Goal: Task Accomplishment & Management: Complete application form

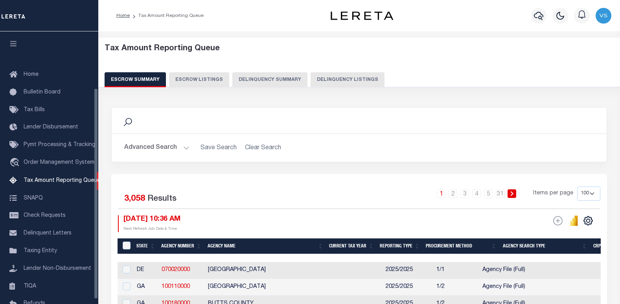
select select "100"
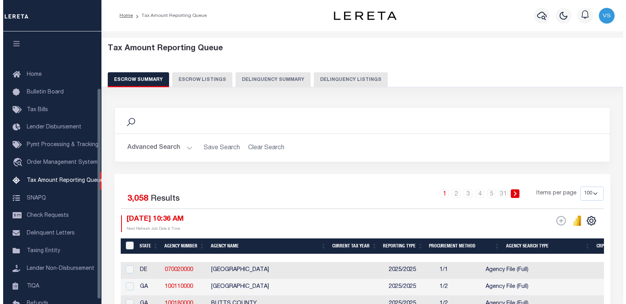
scroll to position [73, 0]
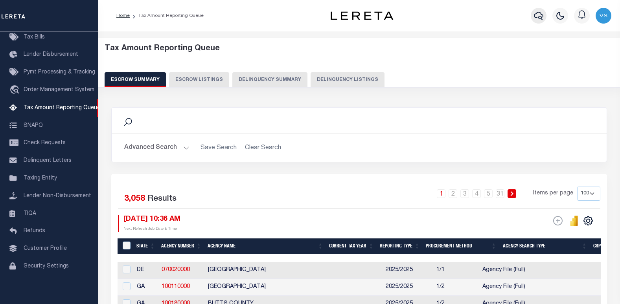
click at [537, 18] on icon "button" at bounding box center [538, 16] width 9 height 8
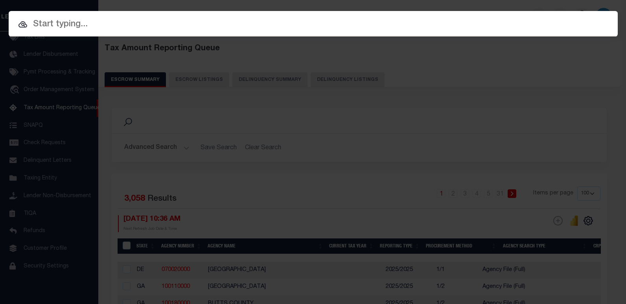
paste input "307928004"
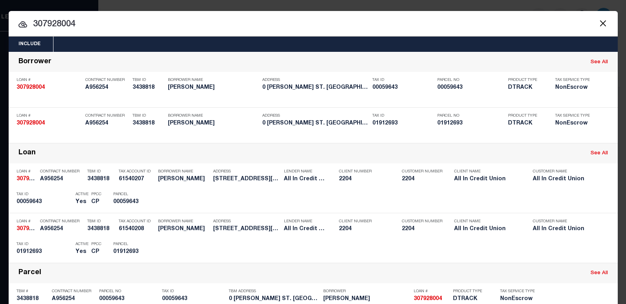
click at [54, 26] on input "307928004" at bounding box center [313, 25] width 609 height 14
click at [601, 26] on button "Close" at bounding box center [603, 23] width 10 height 10
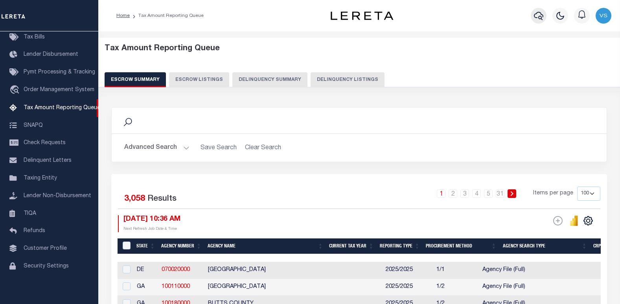
click at [537, 14] on icon "button" at bounding box center [538, 15] width 9 height 9
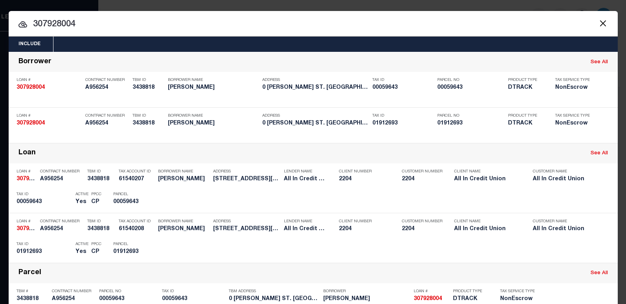
click at [600, 24] on button "Close" at bounding box center [603, 23] width 10 height 10
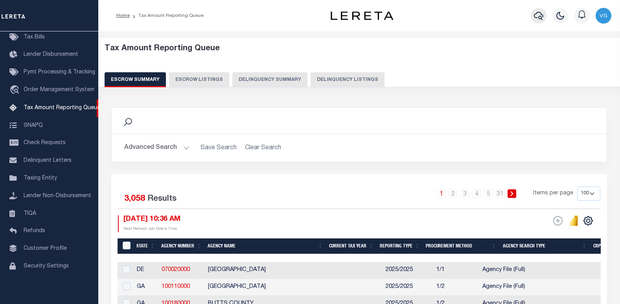
click at [541, 15] on icon "button" at bounding box center [538, 16] width 9 height 8
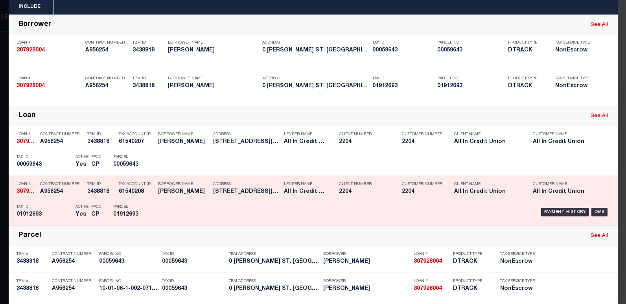
scroll to position [39, 0]
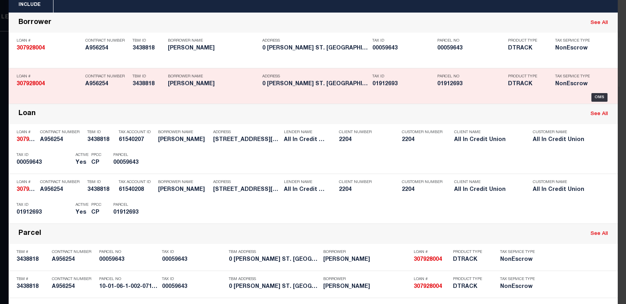
paste input "00059643"
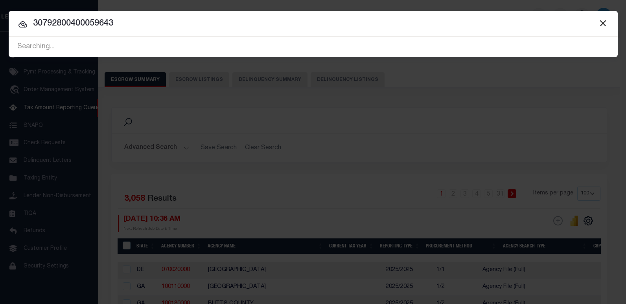
scroll to position [0, 0]
click at [184, 15] on div at bounding box center [313, 23] width 609 height 25
click at [174, 24] on input "30792800400059643" at bounding box center [313, 24] width 609 height 14
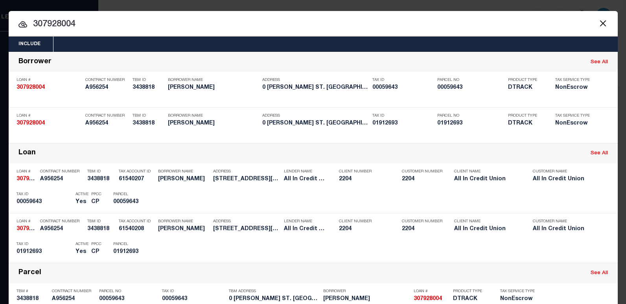
type input "307928004"
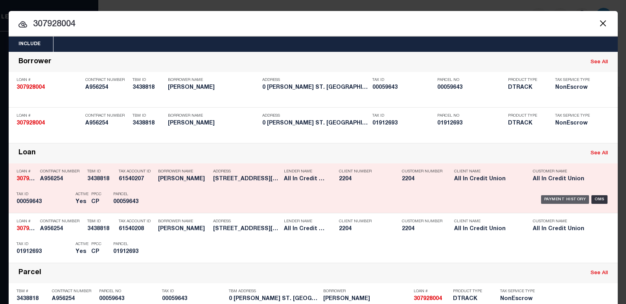
click at [558, 202] on div "Payment History" at bounding box center [565, 199] width 48 height 9
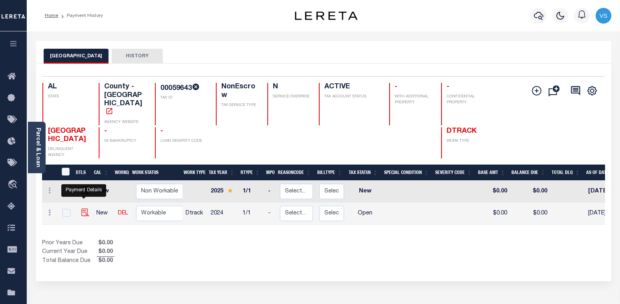
click at [83, 209] on img "" at bounding box center [85, 213] width 8 height 8
checkbox input "true"
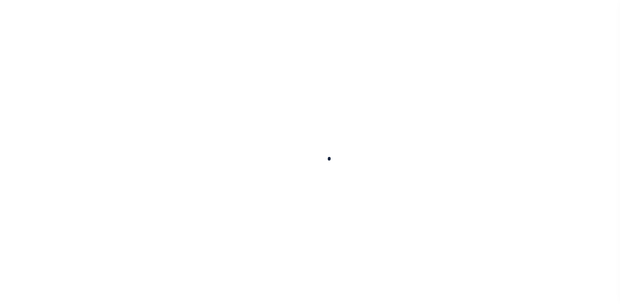
checkbox input "false"
type input "[DATE]"
select select "OP2"
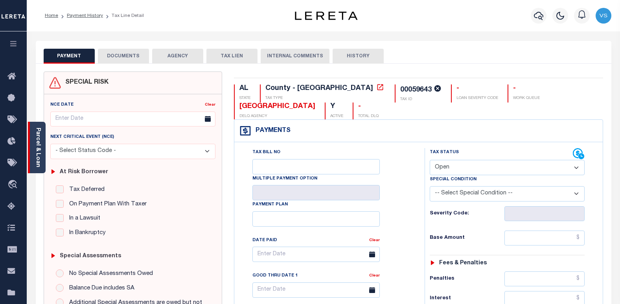
click at [35, 160] on link "Parcel & Loan" at bounding box center [38, 148] width 6 height 40
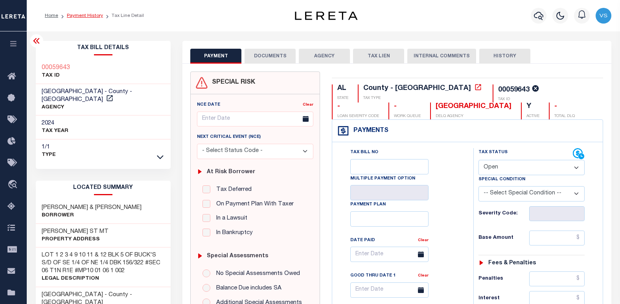
click at [85, 16] on link "Payment History" at bounding box center [85, 15] width 36 height 5
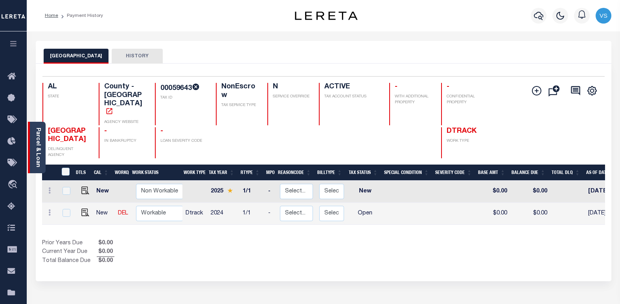
click at [37, 163] on link "Parcel & Loan" at bounding box center [38, 148] width 6 height 40
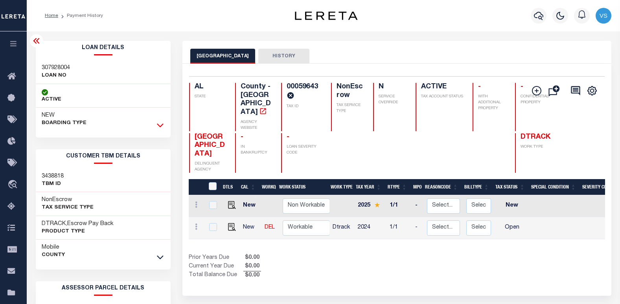
click at [158, 127] on icon at bounding box center [160, 125] width 7 height 8
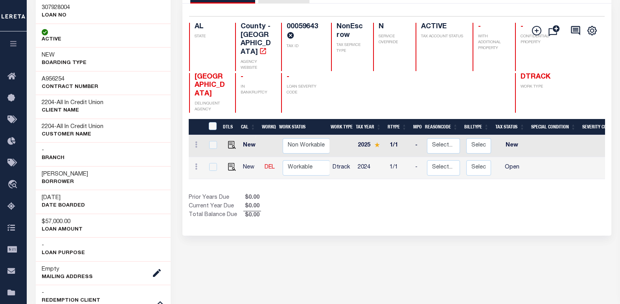
scroll to position [118, 0]
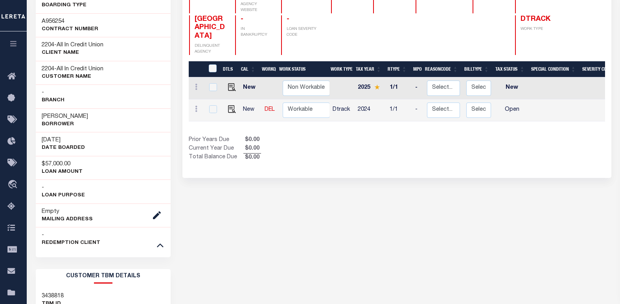
drag, startPoint x: 73, startPoint y: 140, endPoint x: 40, endPoint y: 140, distance: 33.0
click at [40, 140] on div "05/30/2025 DATE BOARDED" at bounding box center [103, 144] width 135 height 24
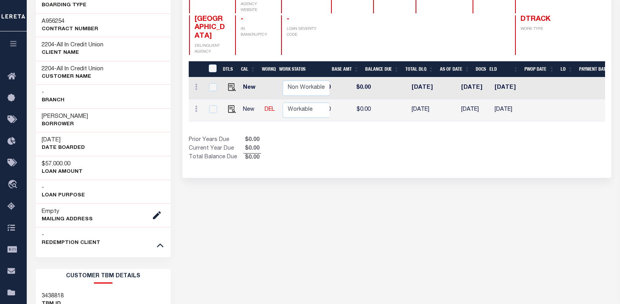
scroll to position [0, 324]
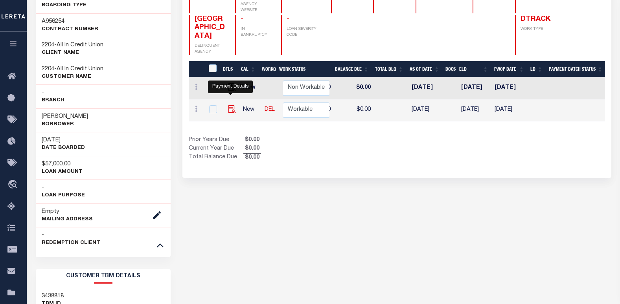
click at [232, 105] on img "" at bounding box center [232, 109] width 8 height 8
checkbox input "true"
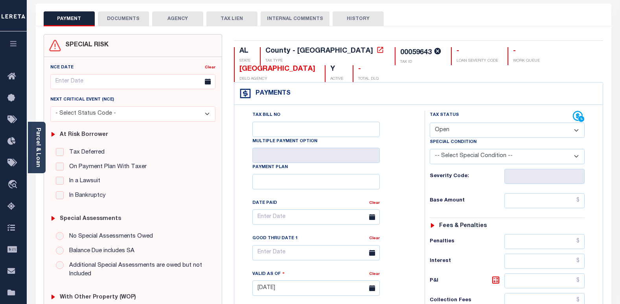
scroll to position [39, 0]
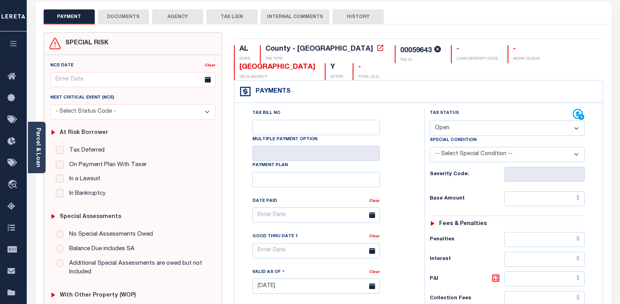
click at [451, 128] on select "- Select Status Code - Open Due/Unpaid Paid Incomplete No Tax Due Internal Refu…" at bounding box center [507, 128] width 155 height 15
select select "NTX"
click at [430, 121] on select "- Select Status Code - Open Due/Unpaid Paid Incomplete No Tax Due Internal Refu…" at bounding box center [507, 128] width 155 height 15
type input "[DATE]"
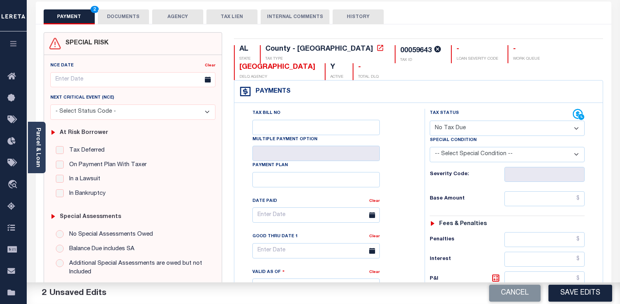
click at [450, 157] on select "-- Select Special Condition -- 3RD PARTY TAX LIEN AGENCY TAX LIEN (A.K.A Inside…" at bounding box center [507, 154] width 155 height 15
click at [454, 153] on select "-- Select Special Condition -- 3RD PARTY TAX LIEN AGENCY TAX LIEN (A.K.A Inside…" at bounding box center [507, 154] width 155 height 15
click at [430, 147] on select "-- Select Special Condition -- 3RD PARTY TAX LIEN AGENCY TAX LIEN (A.K.A Inside…" at bounding box center [507, 154] width 155 height 15
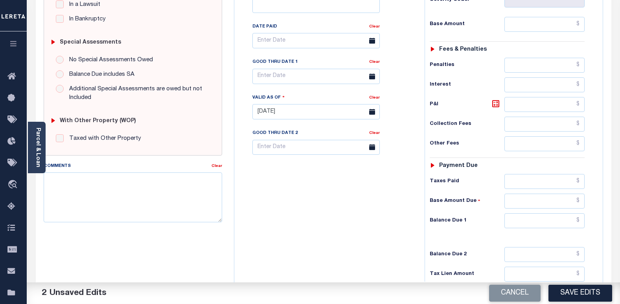
scroll to position [236, 0]
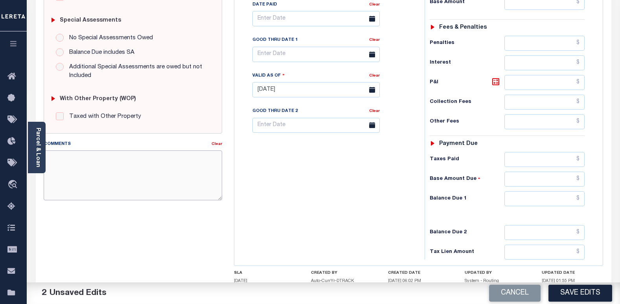
click at [118, 175] on textarea "Comments" at bounding box center [133, 176] width 179 height 50
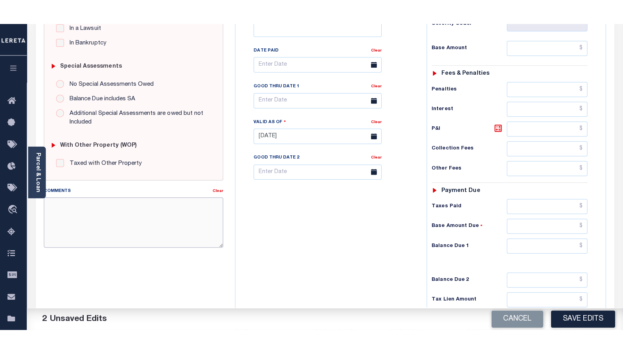
scroll to position [197, 0]
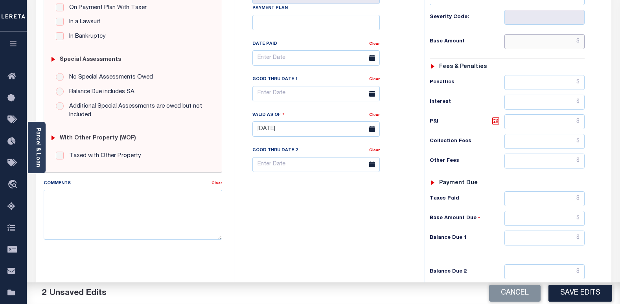
click at [560, 43] on input "text" at bounding box center [545, 41] width 80 height 15
click at [558, 236] on input "text" at bounding box center [545, 238] width 80 height 15
click at [551, 45] on input "text" at bounding box center [545, 41] width 80 height 15
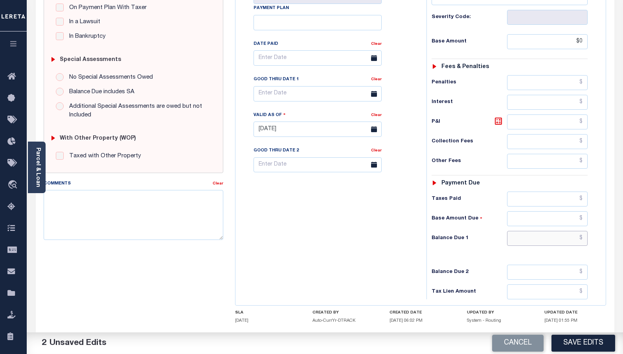
click at [545, 234] on input "text" at bounding box center [547, 238] width 81 height 15
type input "$0.00"
click at [140, 232] on textarea "Comments" at bounding box center [134, 215] width 180 height 50
drag, startPoint x: 175, startPoint y: 204, endPoint x: 184, endPoint y: 204, distance: 9.4
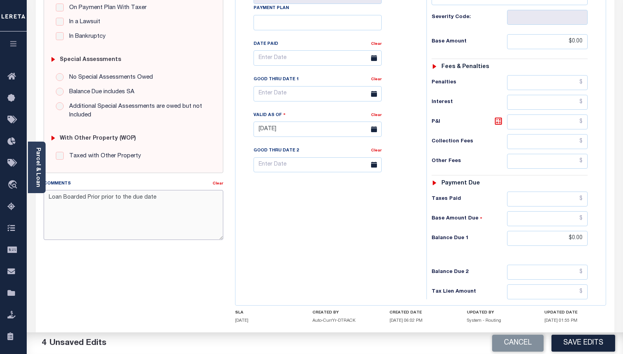
click at [175, 204] on textarea "Loan Boarded Prior prior to the due date" at bounding box center [134, 215] width 180 height 50
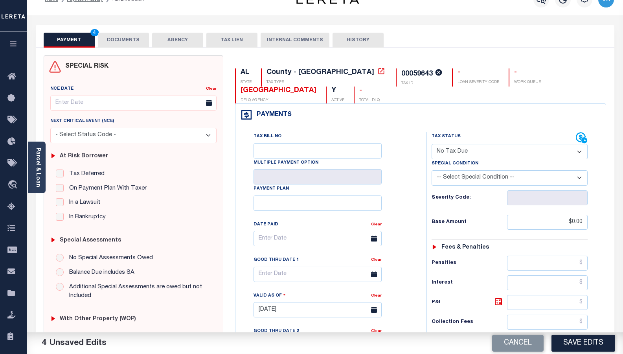
scroll to position [0, 0]
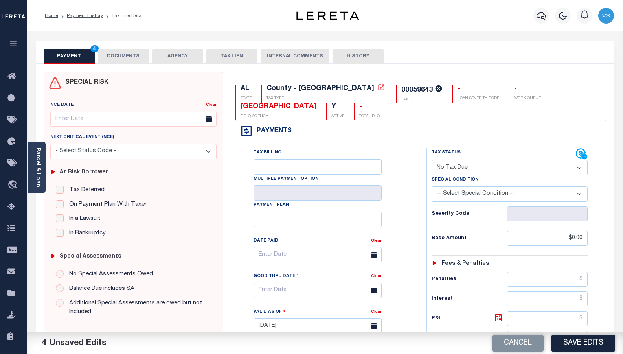
type textarea "Loan Boarded Prior prior to the due date - VS"
click at [568, 304] on button "Save Edits" at bounding box center [584, 343] width 64 height 17
click at [566, 304] on div "Cancel Saving..." at bounding box center [474, 343] width 298 height 22
checkbox input "false"
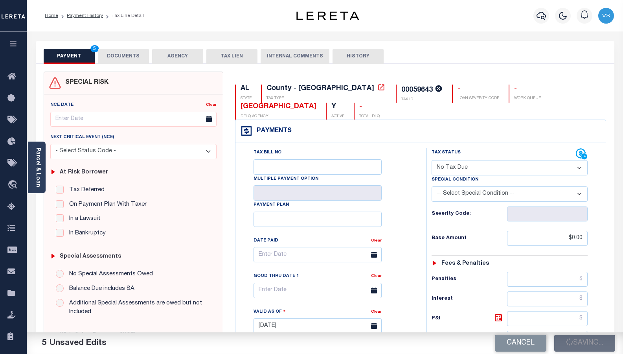
checkbox input "false"
type input "$0"
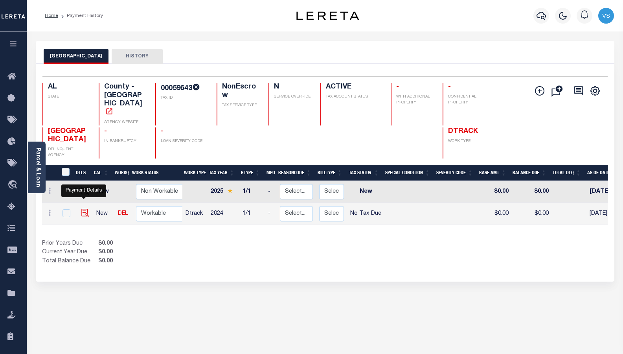
click at [83, 209] on img "" at bounding box center [85, 213] width 8 height 8
checkbox input "true"
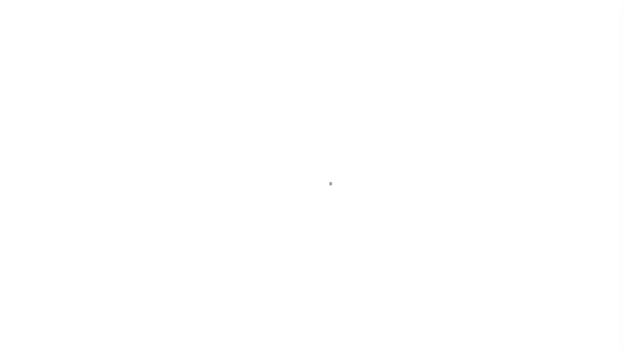
select select "NTX"
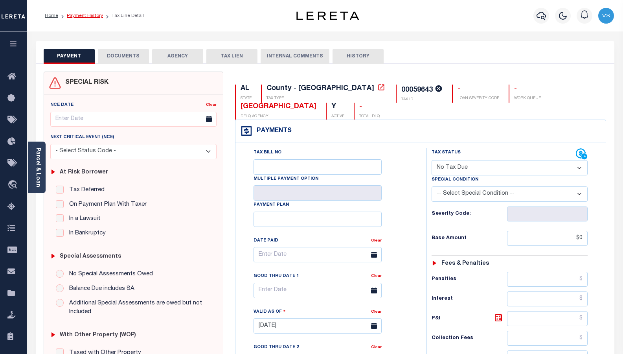
click at [74, 16] on link "Payment History" at bounding box center [85, 15] width 36 height 5
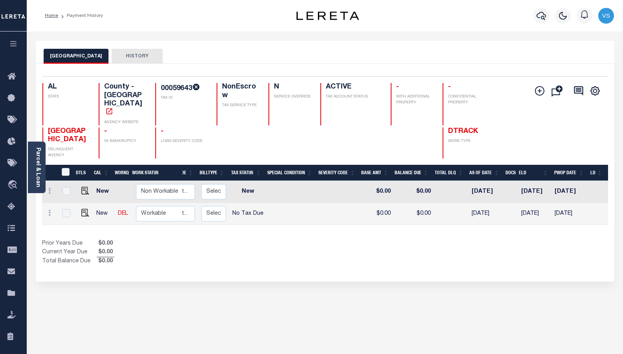
scroll to position [0, 119]
click at [536, 203] on td "[DATE]" at bounding box center [533, 214] width 33 height 22
checkbox input "true"
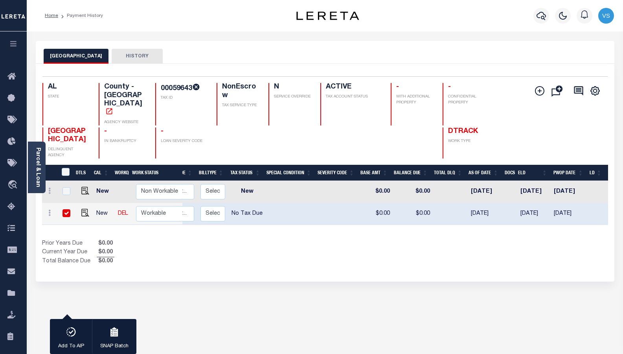
click at [536, 203] on td "[DATE]" at bounding box center [533, 214] width 33 height 22
checkbox input "false"
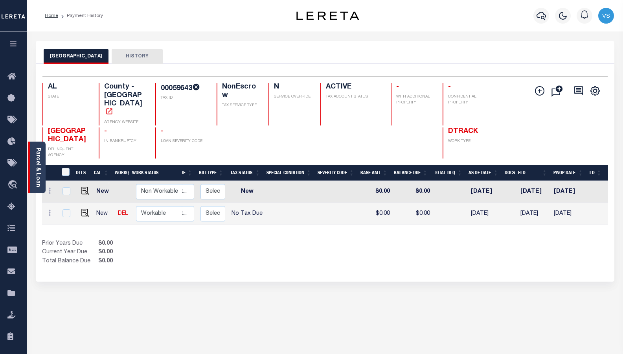
click at [38, 183] on link "Parcel & Loan" at bounding box center [38, 167] width 6 height 40
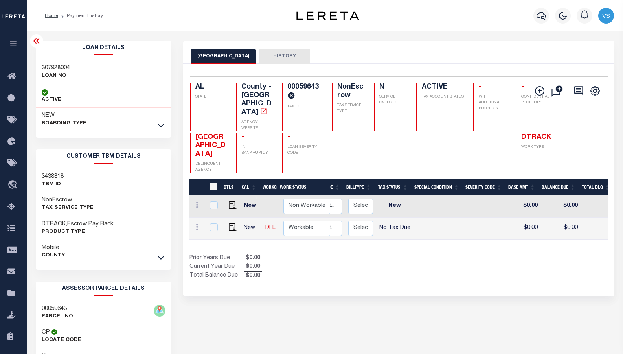
click at [160, 127] on icon at bounding box center [161, 126] width 7 height 4
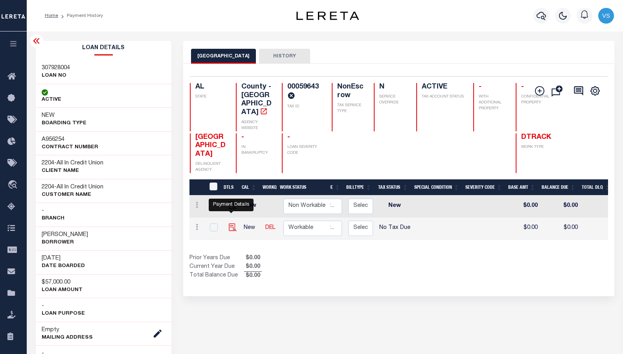
click at [231, 223] on img "" at bounding box center [233, 227] width 8 height 8
checkbox input "true"
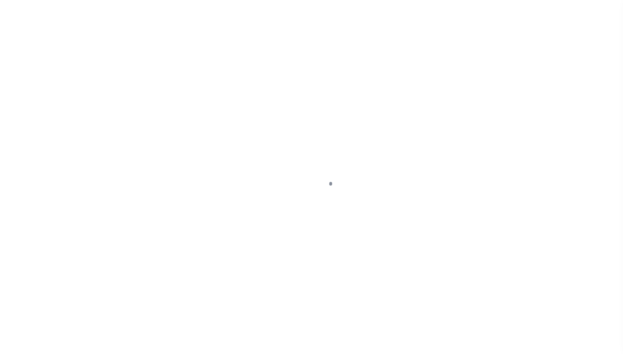
select select "NTX"
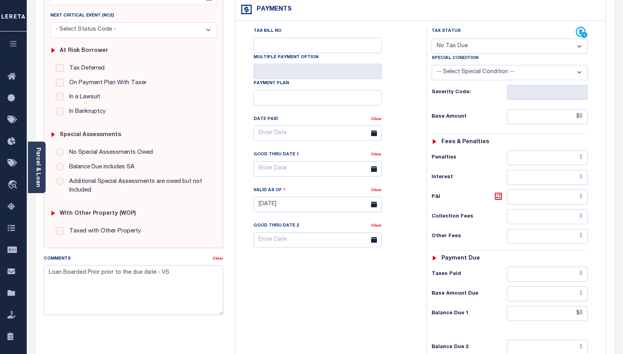
scroll to position [157, 0]
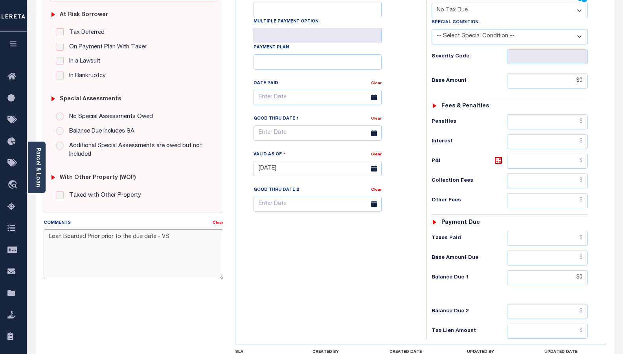
click at [86, 239] on textarea "Loan Boarded Prior prior to the due date - VS" at bounding box center [134, 254] width 180 height 50
drag, startPoint x: 173, startPoint y: 238, endPoint x: 42, endPoint y: 239, distance: 131.0
click at [42, 239] on div "Comments Clear Loan Boarded Prior prior to the due date - VS" at bounding box center [133, 252] width 191 height 67
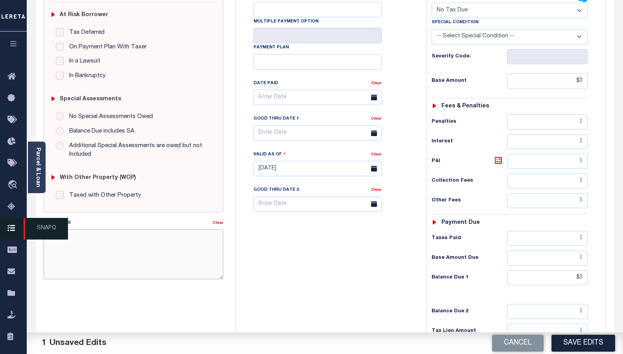
drag, startPoint x: 97, startPoint y: 237, endPoint x: 27, endPoint y: 239, distance: 70.0
click at [26, 237] on div "Home Payment History Tax Line Detail Profile Sign out" at bounding box center [311, 141] width 623 height 596
paste textarea "es were due prior to the loan boarding – No Liability"
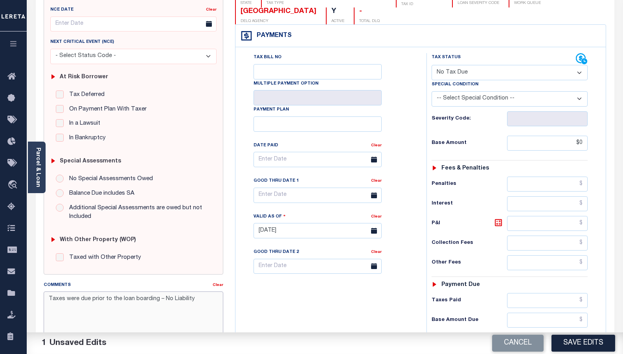
scroll to position [163, 0]
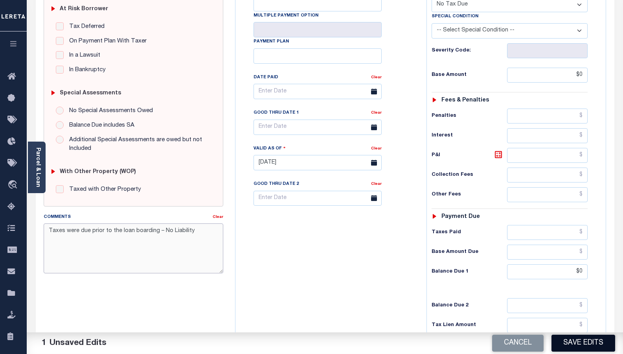
type textarea "Taxes were due prior to the loan boarding – No Liability"
click at [575, 348] on button "Save Edits" at bounding box center [584, 343] width 64 height 17
checkbox input "false"
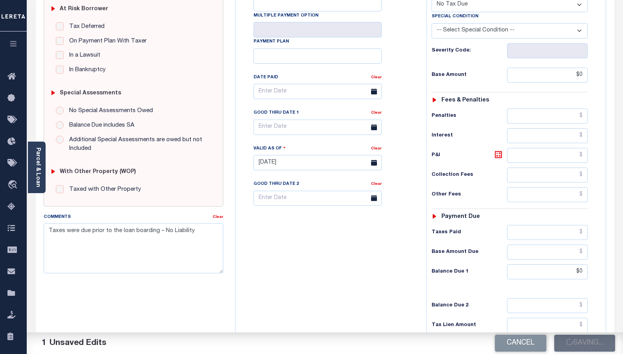
type input "$0"
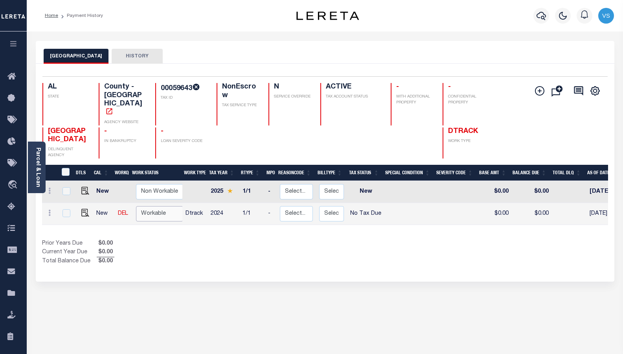
click at [147, 206] on select "Non Workable Workable" at bounding box center [159, 213] width 47 height 15
checkbox input "true"
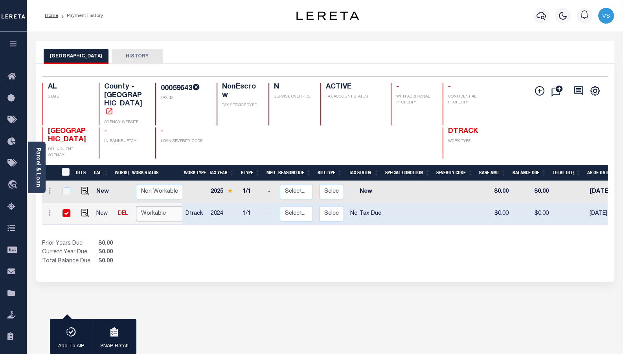
select select "true"
click at [136, 206] on select "Non Workable Workable" at bounding box center [159, 213] width 47 height 15
checkbox input "false"
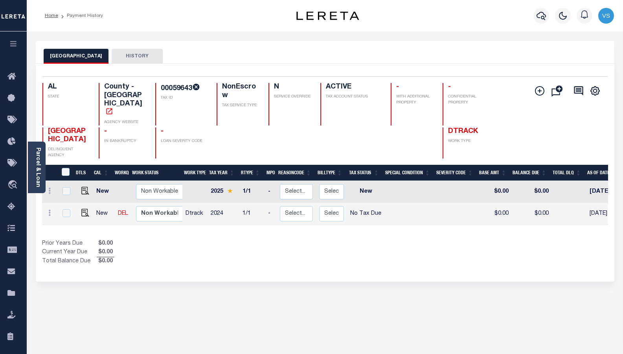
click at [223, 256] on div "1 Selected 2 Results 1 Items per page 25 50 100 AL STATE TAX ID" at bounding box center [325, 173] width 579 height 218
click at [542, 18] on icon "button" at bounding box center [541, 16] width 9 height 8
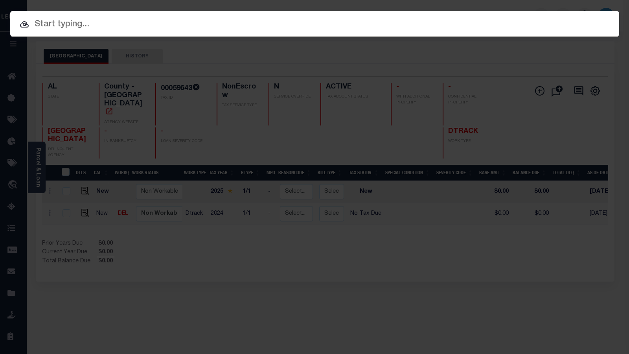
paste input "2182687"
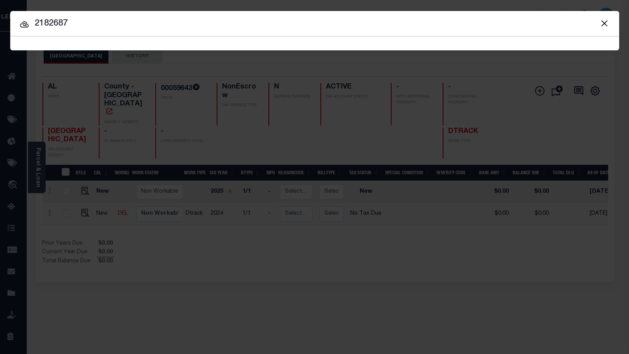
type input "2182687"
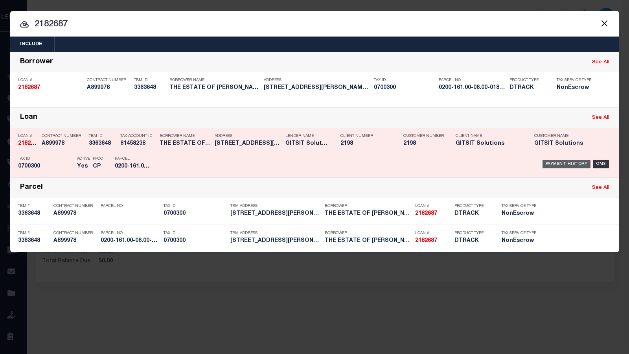
click at [554, 164] on div "Payment History" at bounding box center [567, 164] width 48 height 9
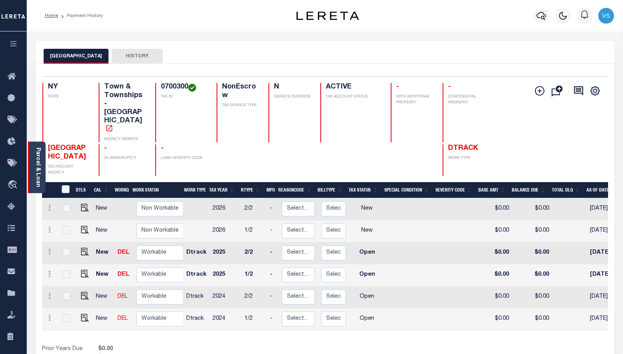
click at [37, 171] on link "Parcel & Loan" at bounding box center [38, 167] width 6 height 40
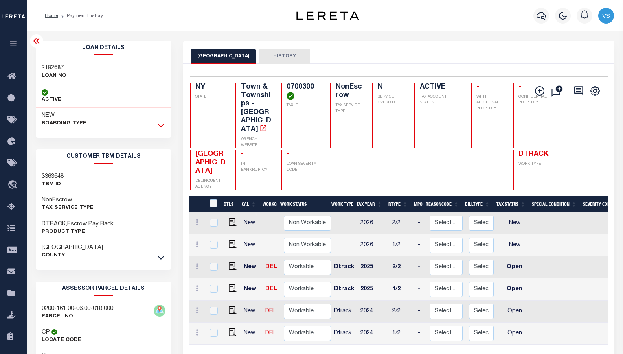
click at [161, 126] on icon at bounding box center [161, 125] width 7 height 8
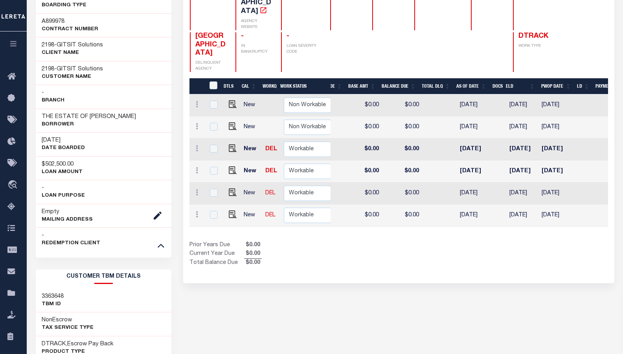
scroll to position [0, 308]
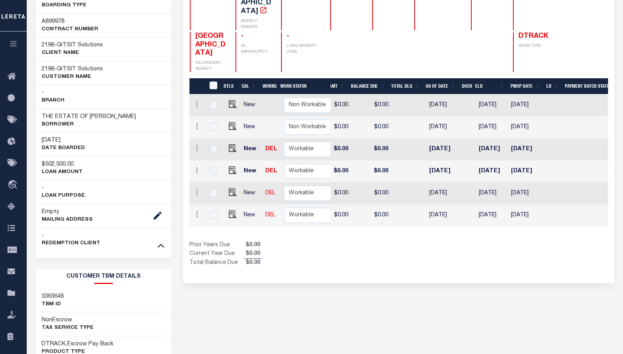
click at [55, 140] on h3 "[DATE]" at bounding box center [63, 140] width 43 height 8
click at [436, 204] on td "[DATE]" at bounding box center [444, 215] width 36 height 22
checkbox input "true"
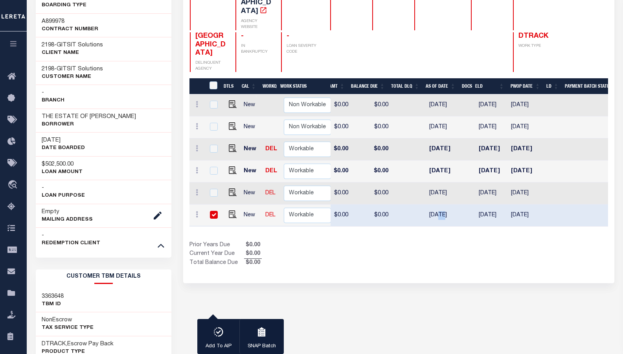
click at [436, 204] on td "[DATE]" at bounding box center [444, 215] width 36 height 22
checkbox input "false"
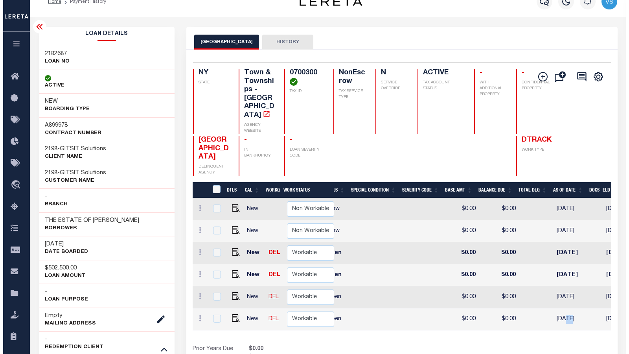
scroll to position [0, 0]
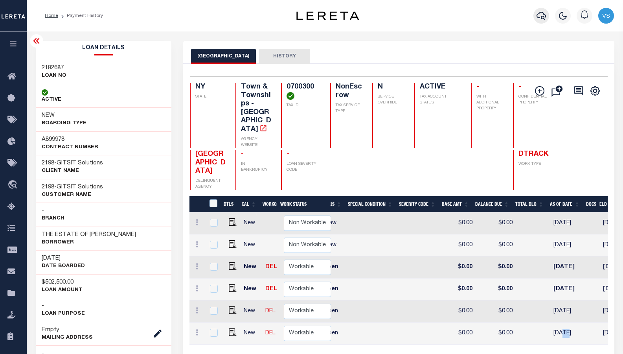
click at [538, 17] on icon "button" at bounding box center [541, 16] width 9 height 8
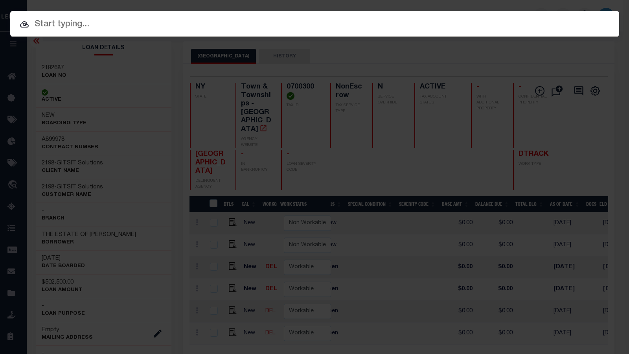
paste input "65101550"
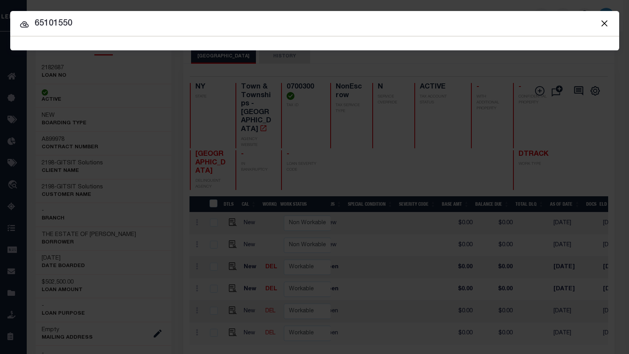
type input "65101550"
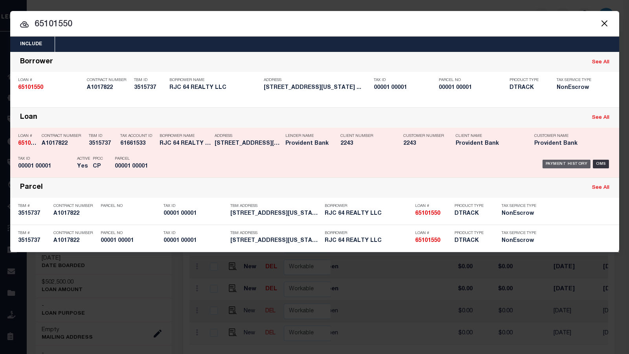
click at [561, 164] on div "Payment History" at bounding box center [567, 164] width 48 height 9
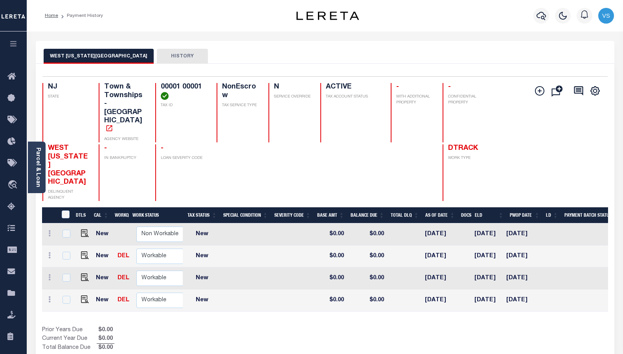
scroll to position [0, 165]
click at [37, 179] on link "Parcel & Loan" at bounding box center [38, 167] width 6 height 40
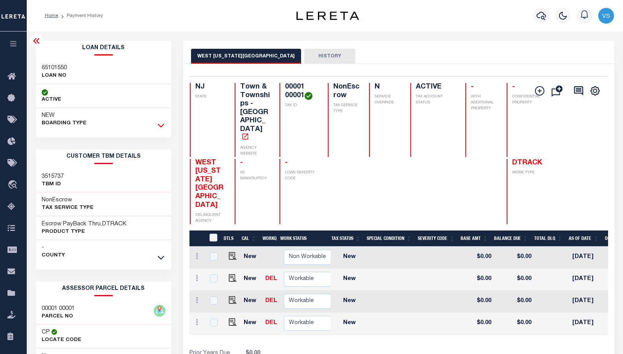
click at [160, 126] on icon at bounding box center [161, 125] width 7 height 8
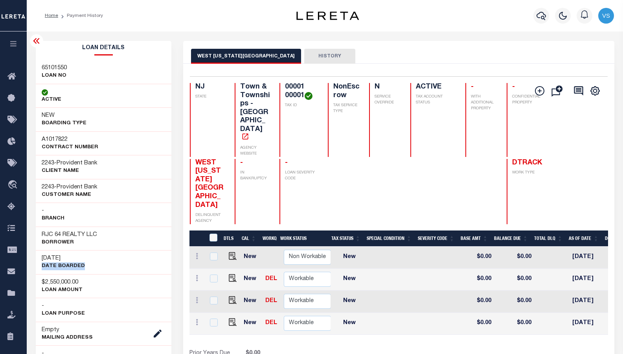
drag, startPoint x: 85, startPoint y: 267, endPoint x: 39, endPoint y: 268, distance: 45.6
click at [39, 268] on div "09/15/2025 DATE BOARDED" at bounding box center [104, 262] width 136 height 24
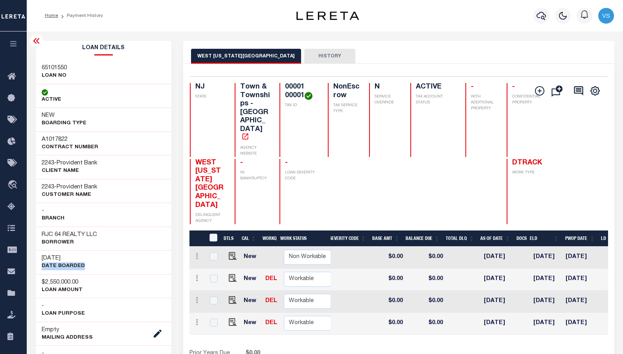
scroll to position [0, 261]
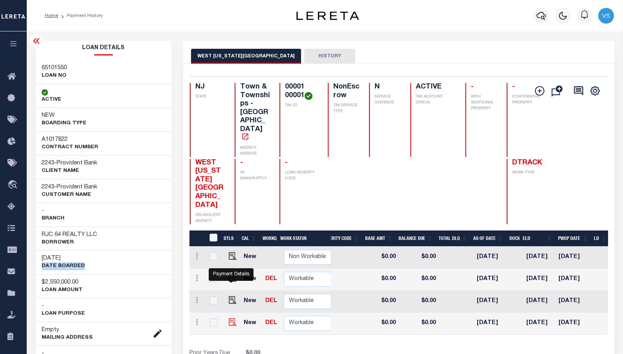
click at [230, 318] on img "" at bounding box center [233, 322] width 8 height 8
checkbox input "true"
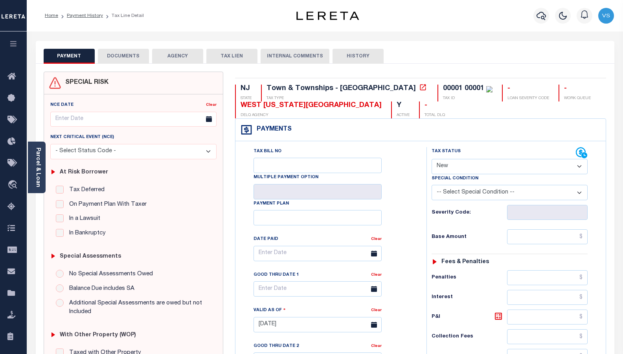
click at [448, 167] on select "- Select Status Code - Open Due/Unpaid Paid Incomplete No Tax Due Internal Refu…" at bounding box center [510, 166] width 156 height 15
select select "NTX"
click at [432, 159] on select "- Select Status Code - Open Due/Unpaid Paid Incomplete No Tax Due Internal Refu…" at bounding box center [510, 166] width 156 height 15
type input "[DATE]"
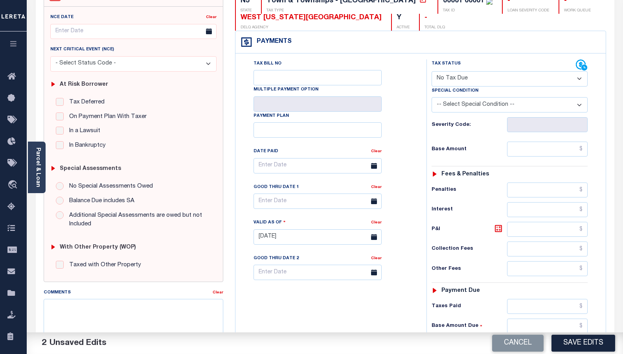
scroll to position [118, 0]
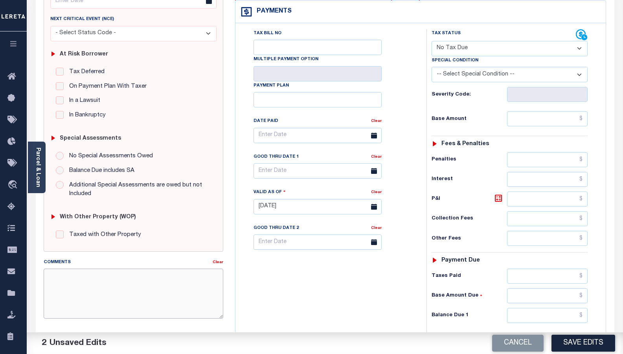
paste textarea "Taxes were due prior to the loan boarding – No Liability"
click at [136, 288] on textarea "Comments" at bounding box center [134, 294] width 180 height 50
type textarea "Taxes were due prior to the loan boarding – No Liability"
click at [569, 123] on input "text" at bounding box center [547, 118] width 81 height 15
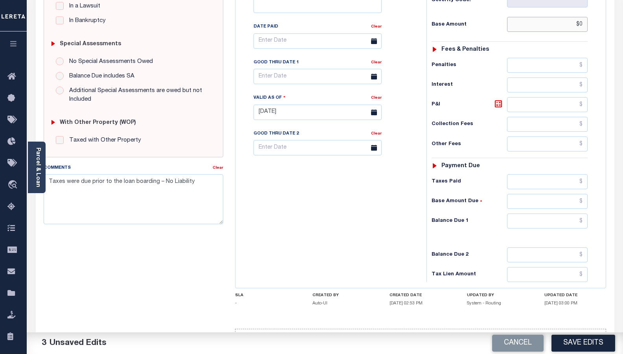
scroll to position [236, 0]
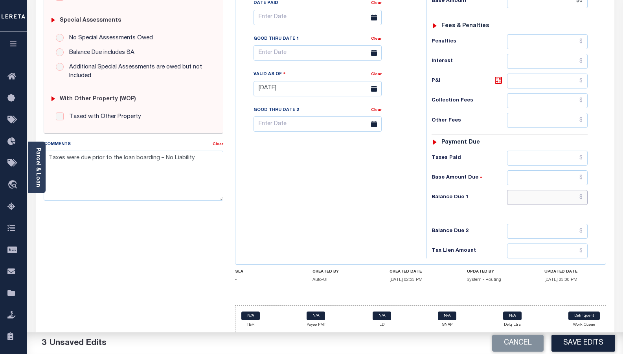
click at [552, 200] on input "text" at bounding box center [547, 197] width 81 height 15
type input "$0.00"
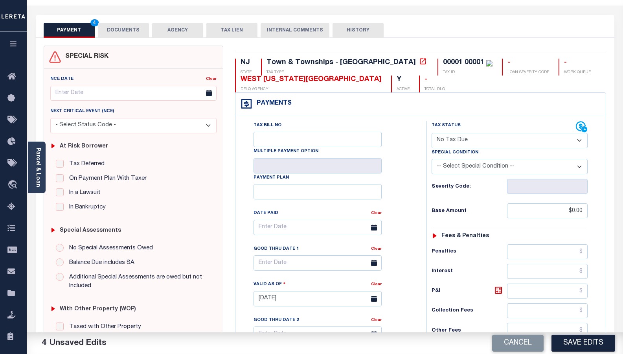
scroll to position [0, 0]
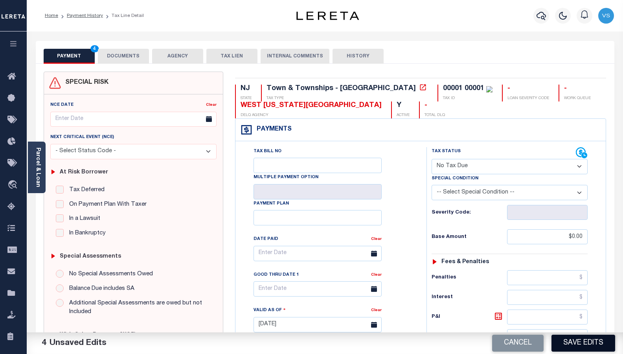
type input "$0.00"
click at [563, 342] on button "Save Edits" at bounding box center [584, 343] width 64 height 17
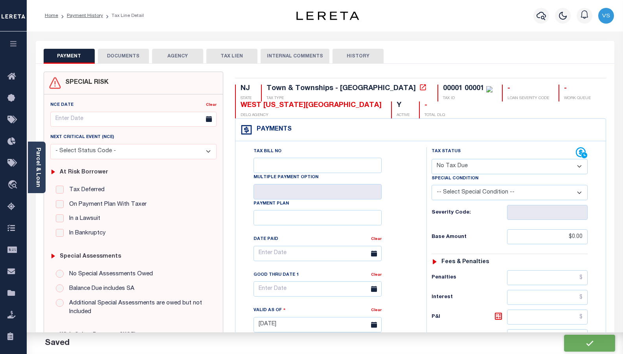
checkbox input "false"
type input "$0"
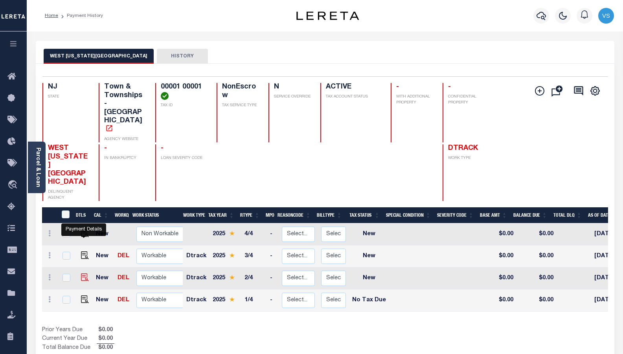
click at [84, 273] on img "" at bounding box center [85, 277] width 8 height 8
checkbox input "true"
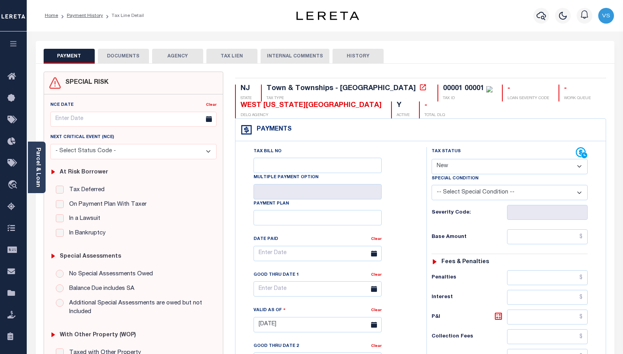
click at [444, 168] on select "- Select Status Code - Open Due/Unpaid Paid Incomplete No Tax Due Internal Refu…" at bounding box center [510, 166] width 156 height 15
select select "NTX"
click at [432, 159] on select "- Select Status Code - Open Due/Unpaid Paid Incomplete No Tax Due Internal Refu…" at bounding box center [510, 166] width 156 height 15
type input "[DATE]"
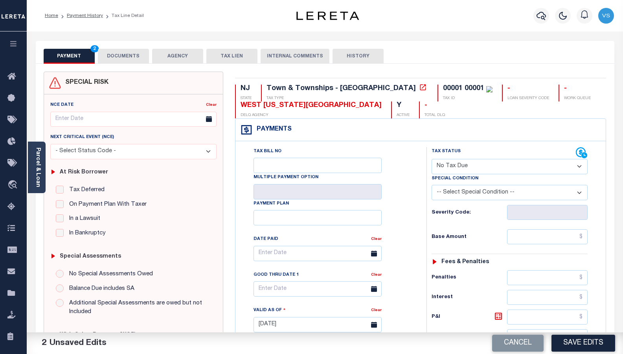
scroll to position [157, 0]
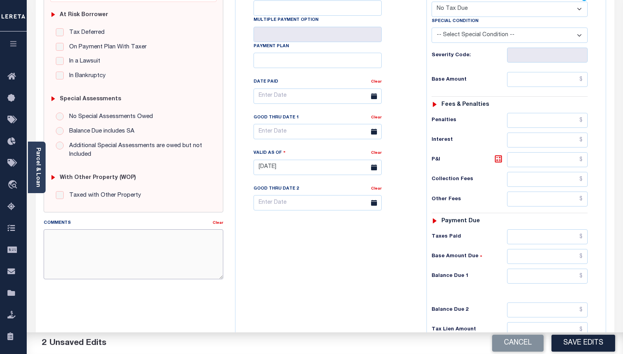
click at [159, 258] on textarea "Comments" at bounding box center [134, 254] width 180 height 50
click at [170, 246] on textarea "Comments" at bounding box center [134, 254] width 180 height 50
paste textarea "Taxes were due prior to the loan boarding – No Liability"
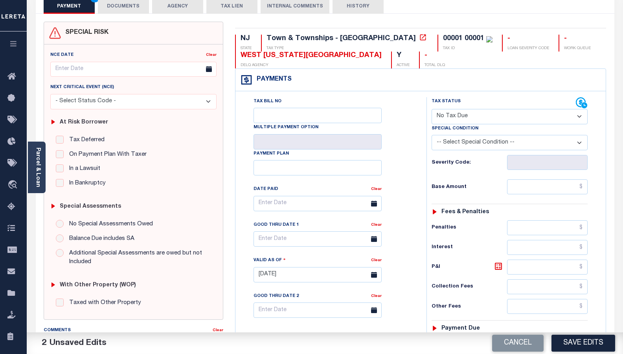
scroll to position [39, 0]
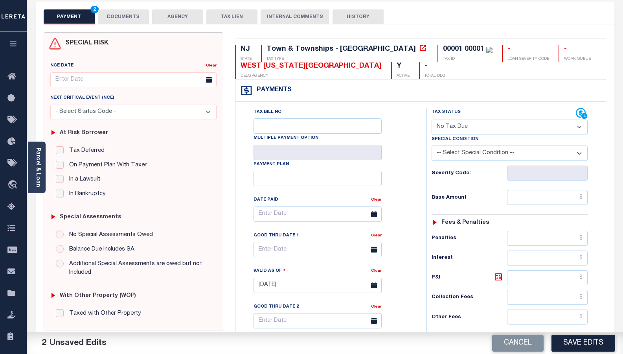
type textarea "Taxes were due prior to the loan boarding – No Liability"
click at [569, 81] on div "Payments Warning! Search Status is not "Completed", amounts can not be keyed." at bounding box center [421, 90] width 371 height 22
click at [571, 200] on input "text" at bounding box center [547, 197] width 81 height 15
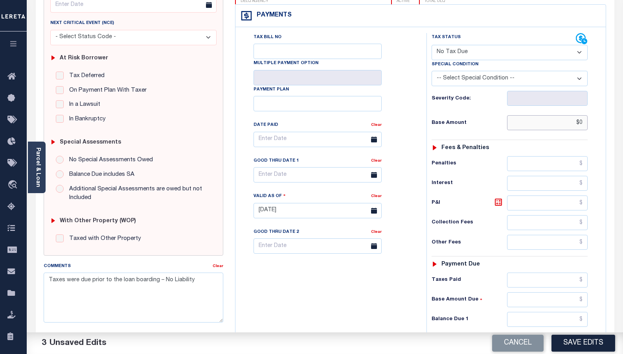
scroll to position [157, 0]
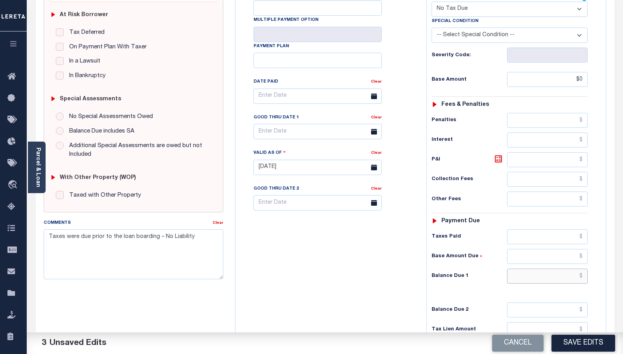
click at [548, 276] on input "text" at bounding box center [547, 276] width 81 height 15
type input "$0.00"
click at [208, 235] on textarea "Taxes were due prior to the loan boarding – No Liability" at bounding box center [134, 254] width 180 height 50
type input "$0.00"
type textarea "Taxes were due prior to the loan boarding – No Liability - VS"
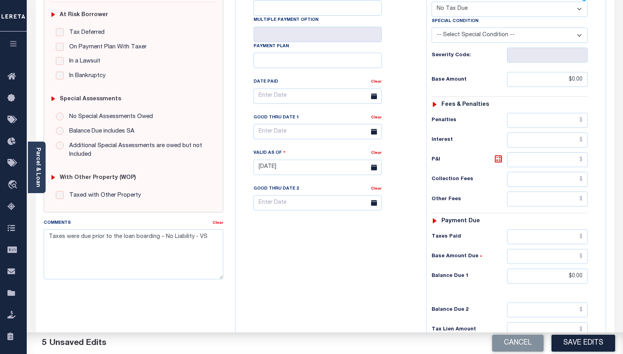
click at [576, 348] on button "Save Edits" at bounding box center [584, 343] width 64 height 17
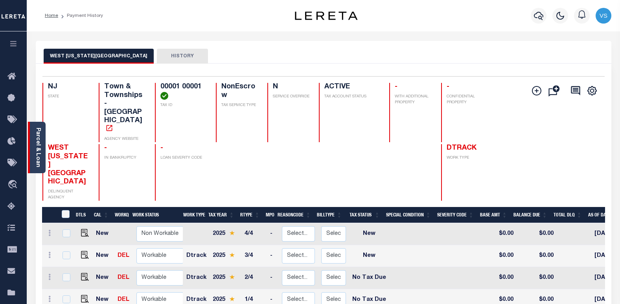
click at [35, 149] on link "Parcel & Loan" at bounding box center [38, 148] width 6 height 40
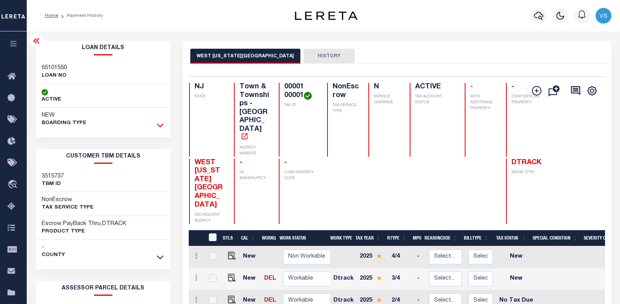
click at [159, 128] on icon at bounding box center [160, 125] width 7 height 8
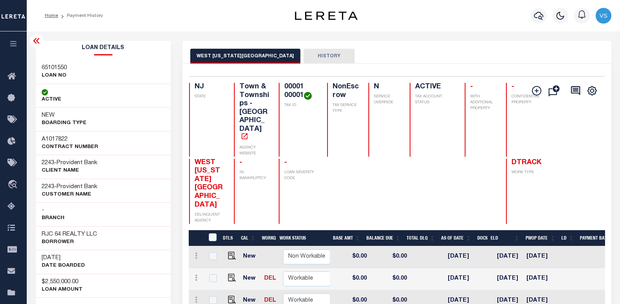
scroll to position [0, 309]
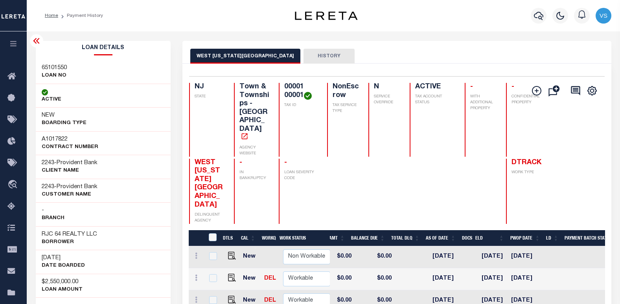
drag, startPoint x: 543, startPoint y: 236, endPoint x: 510, endPoint y: 236, distance: 32.2
click at [510, 269] on td "[DATE]" at bounding box center [525, 280] width 35 height 22
checkbox input "true"
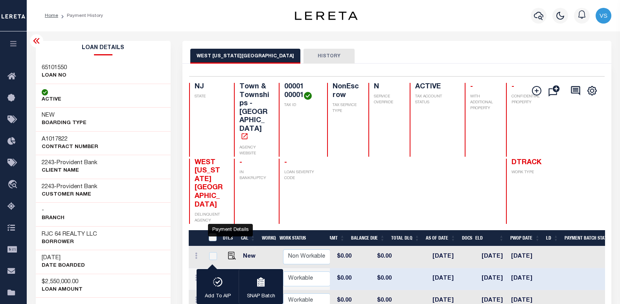
click at [228, 274] on img "" at bounding box center [232, 278] width 8 height 8
checkbox input "false"
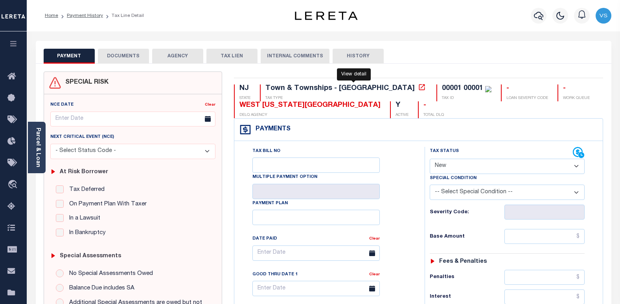
click at [419, 89] on icon at bounding box center [422, 87] width 6 height 6
click at [449, 167] on select "- Select Status Code - Open Due/Unpaid Paid Incomplete No Tax Due Internal Refu…" at bounding box center [507, 166] width 155 height 15
select select "PYD"
click at [430, 159] on select "- Select Status Code - Open Due/Unpaid Paid Incomplete No Tax Due Internal Refu…" at bounding box center [507, 166] width 155 height 15
type input "[DATE]"
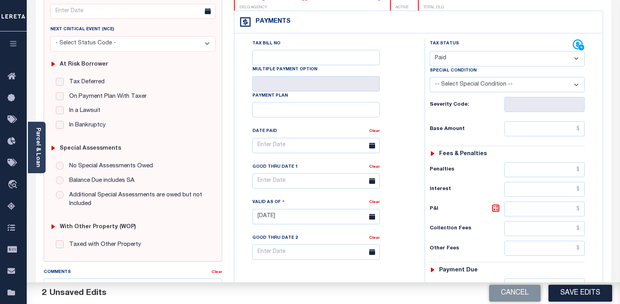
scroll to position [118, 0]
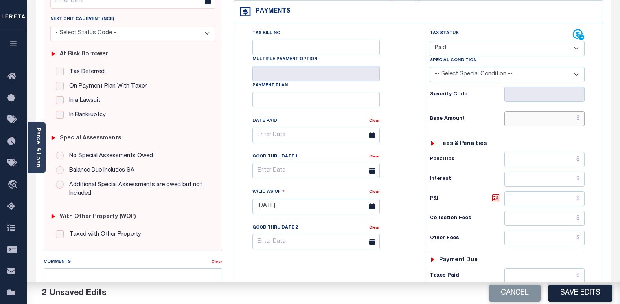
click at [518, 121] on input "text" at bounding box center [545, 118] width 80 height 15
paste input "13,543.07"
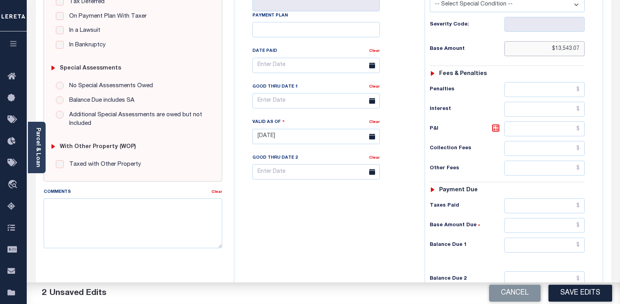
scroll to position [197, 0]
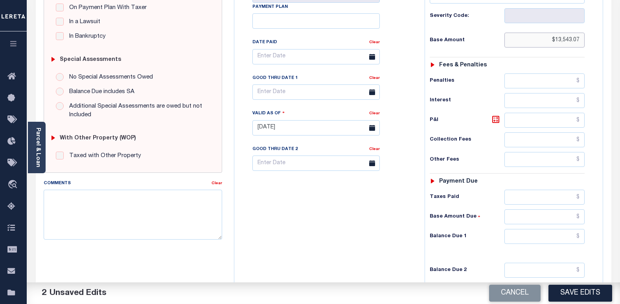
type input "$13,543.07"
click at [540, 241] on input "text" at bounding box center [545, 236] width 80 height 15
type input "$0"
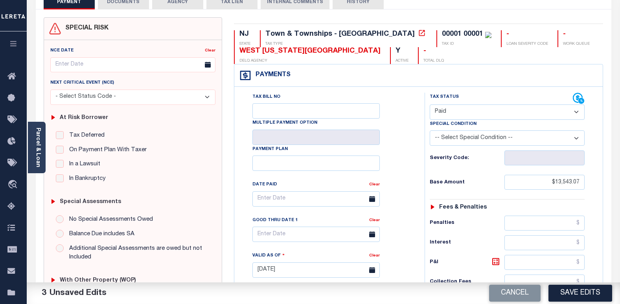
scroll to position [0, 0]
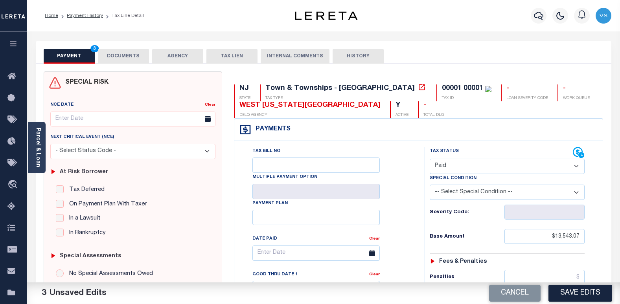
click at [113, 57] on button "DOCUMENTS" at bounding box center [123, 56] width 51 height 15
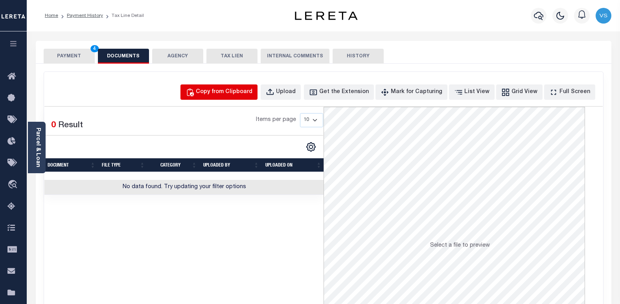
click at [232, 92] on div "Copy from Clipboard" at bounding box center [224, 92] width 57 height 9
select select "POP"
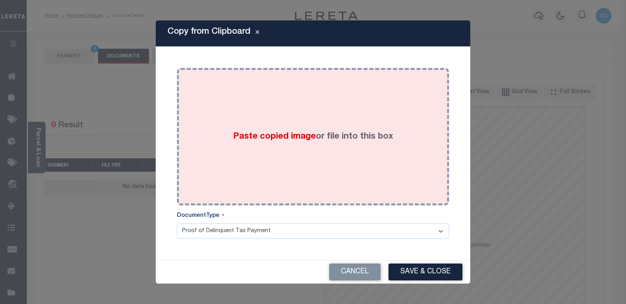
click at [243, 139] on span "Paste copied image" at bounding box center [274, 137] width 83 height 9
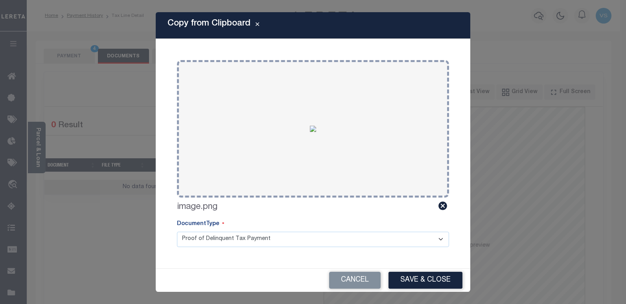
click at [415, 278] on button "Save & Close" at bounding box center [426, 280] width 74 height 17
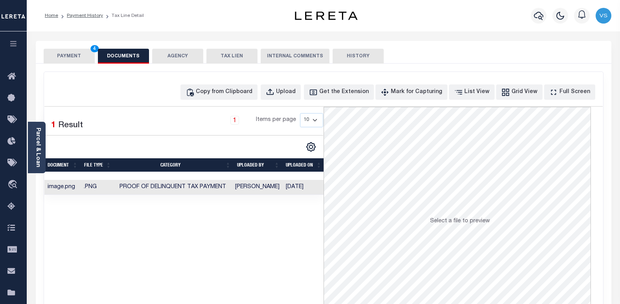
click at [56, 57] on button "PAYMENT 4" at bounding box center [69, 56] width 51 height 15
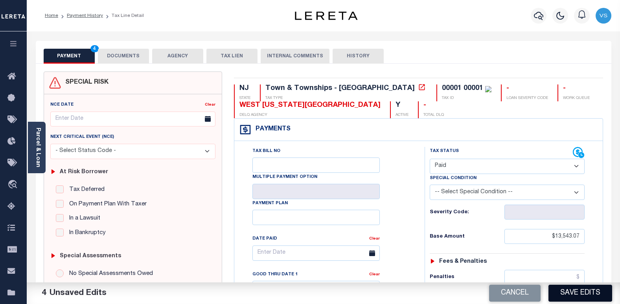
click at [564, 293] on button "Save Edits" at bounding box center [581, 293] width 64 height 17
checkbox input "false"
type input "$13,543.07"
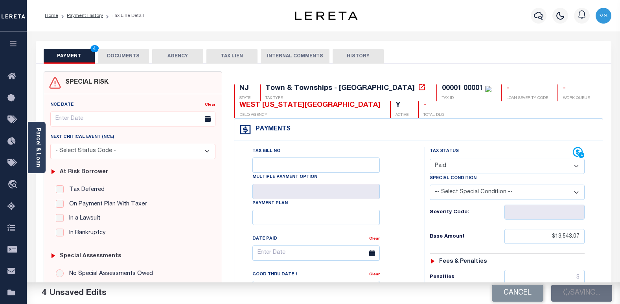
type input "$0"
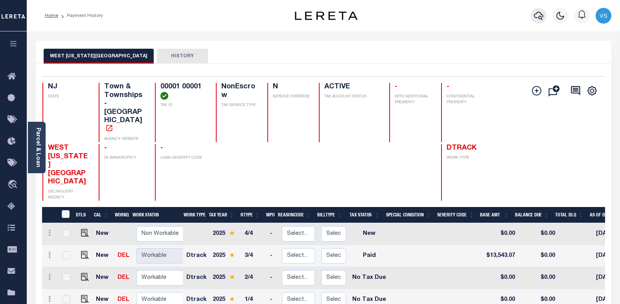
click at [535, 17] on icon "button" at bounding box center [538, 15] width 9 height 9
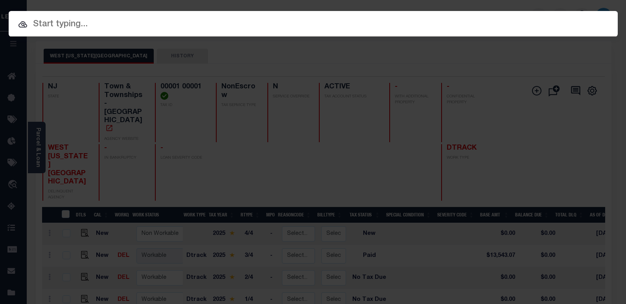
paste input "2182687"
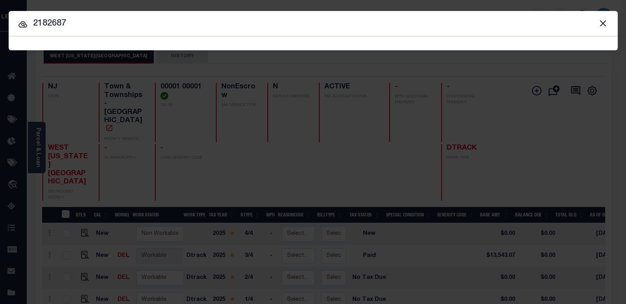
type input "2182687"
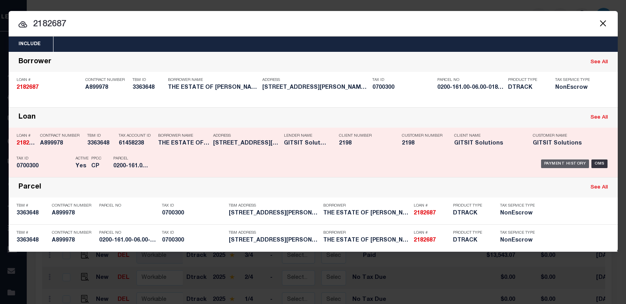
click at [553, 164] on div "Payment History" at bounding box center [565, 164] width 48 height 9
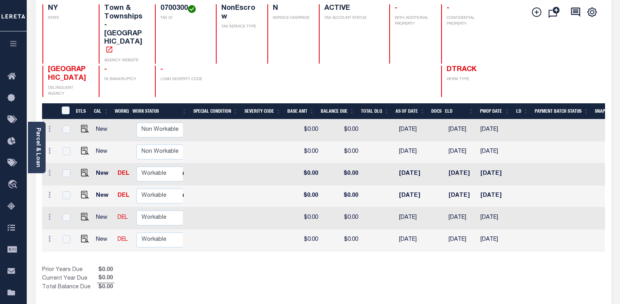
scroll to position [0, 191]
click at [39, 150] on link "Parcel & Loan" at bounding box center [38, 148] width 6 height 40
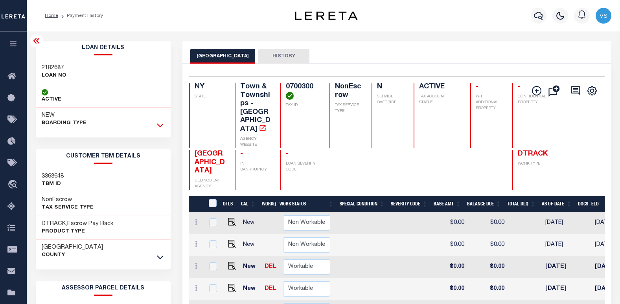
click at [160, 125] on icon at bounding box center [160, 125] width 7 height 8
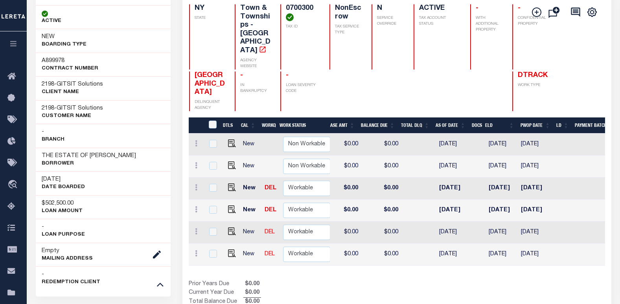
click at [446, 247] on td "[DATE]" at bounding box center [454, 255] width 36 height 22
checkbox input "true"
click at [446, 247] on td "[DATE]" at bounding box center [454, 255] width 36 height 22
checkbox input "false"
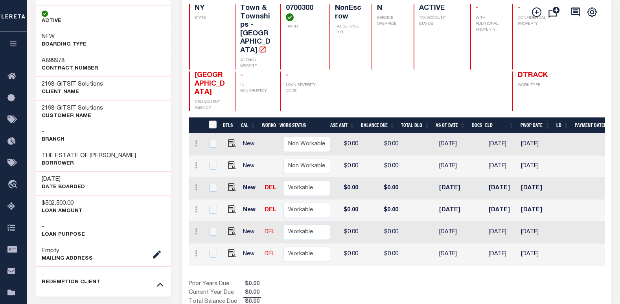
checkbox input "false"
click at [446, 247] on td "[DATE]" at bounding box center [454, 255] width 36 height 22
checkbox input "true"
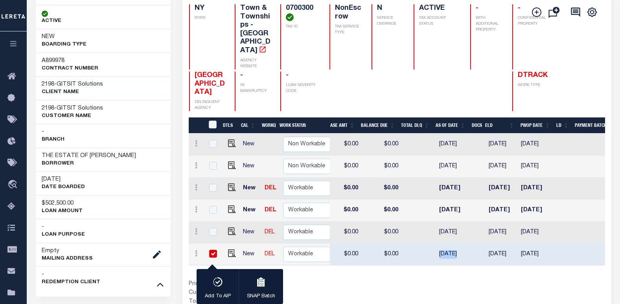
drag, startPoint x: 444, startPoint y: 248, endPoint x: 431, endPoint y: 249, distance: 12.2
click at [431, 249] on tr "New DEL Non Workable Workable Dtrack 2024 1/2 - Select... Payment Reversal Taxa…" at bounding box center [273, 255] width 765 height 22
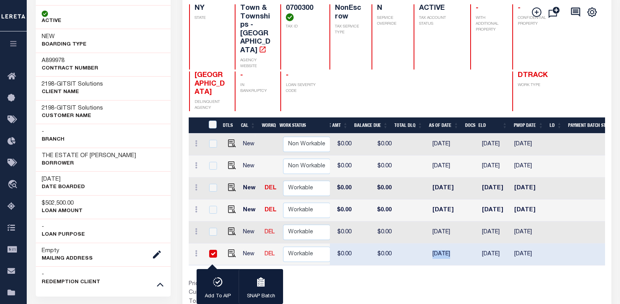
scroll to position [0, 321]
